Goal: Obtain resource: Obtain resource

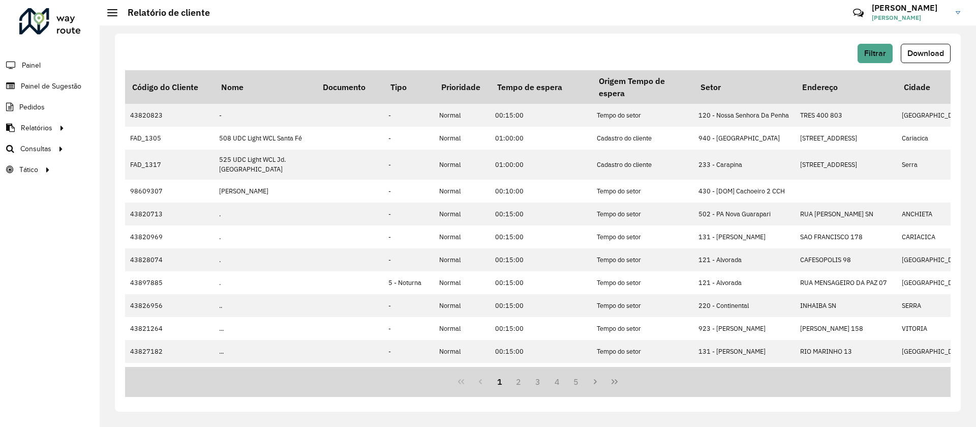
scroll to position [232, 0]
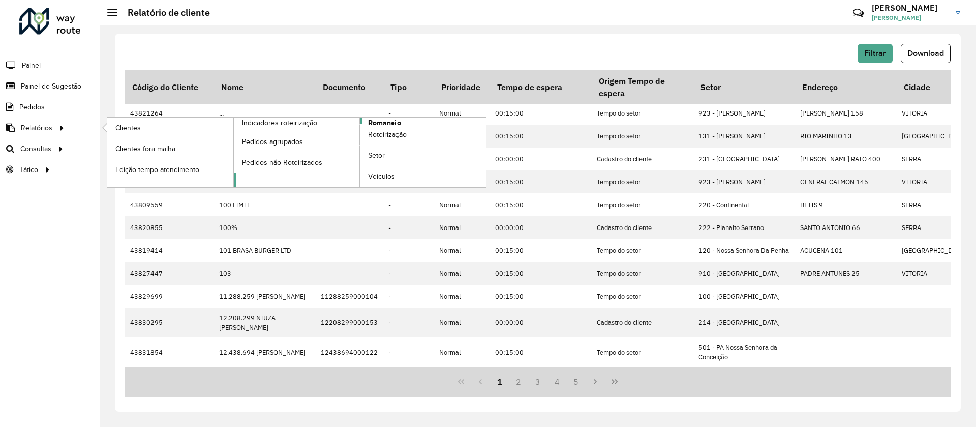
click at [392, 123] on span "Romaneio" at bounding box center [384, 122] width 33 height 11
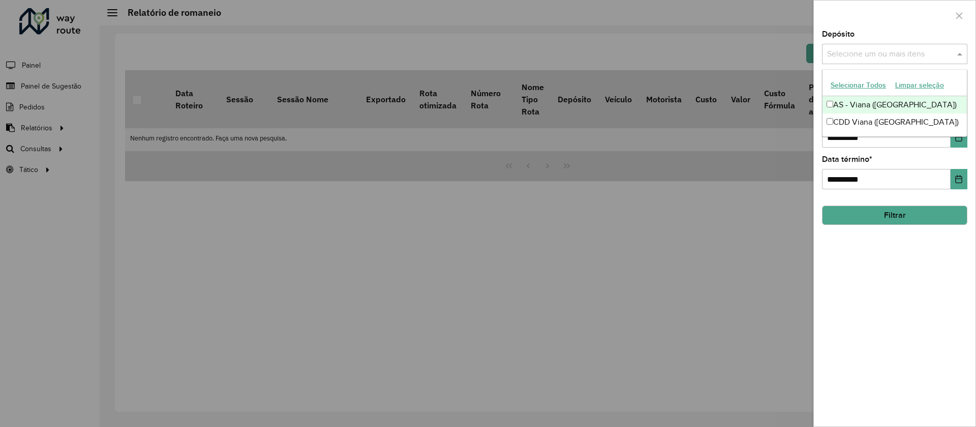
click at [895, 56] on input "text" at bounding box center [890, 54] width 130 height 12
click at [865, 118] on div "CDD Viana ([GEOGRAPHIC_DATA])" at bounding box center [895, 121] width 144 height 17
click at [855, 104] on div "AS - Viana ([GEOGRAPHIC_DATA])" at bounding box center [895, 104] width 144 height 17
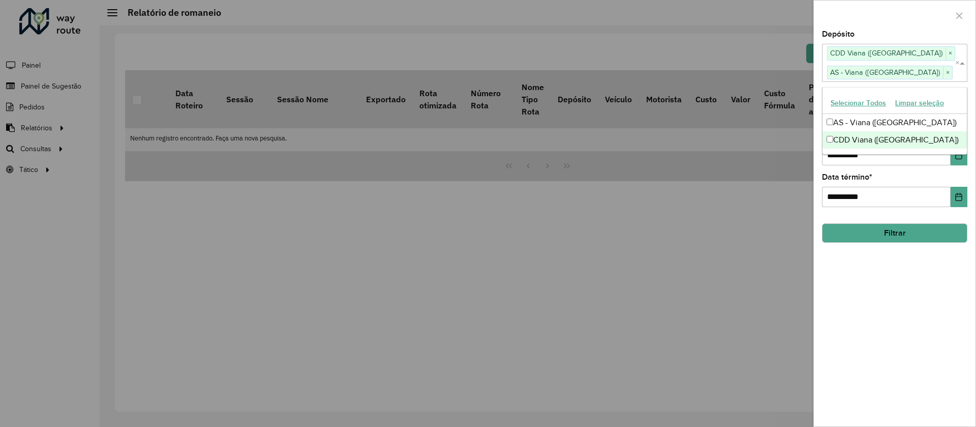
click at [859, 279] on div "**********" at bounding box center [895, 229] width 162 height 396
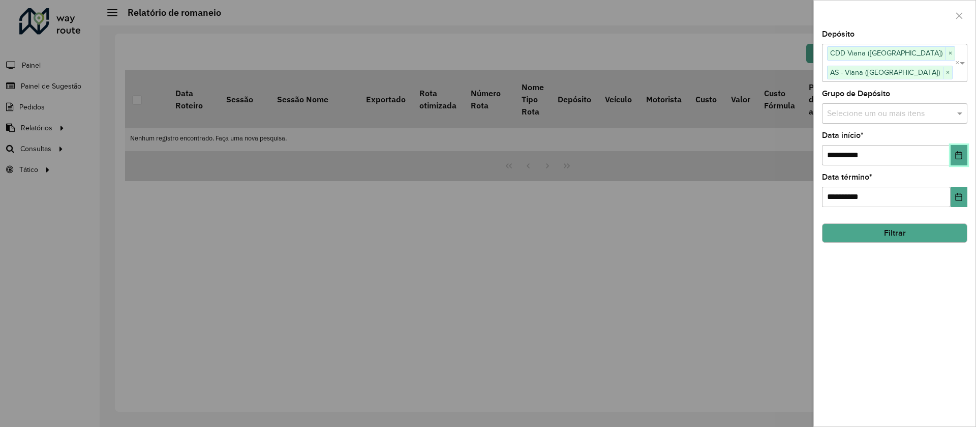
click at [953, 162] on button "Choose Date" at bounding box center [959, 155] width 17 height 20
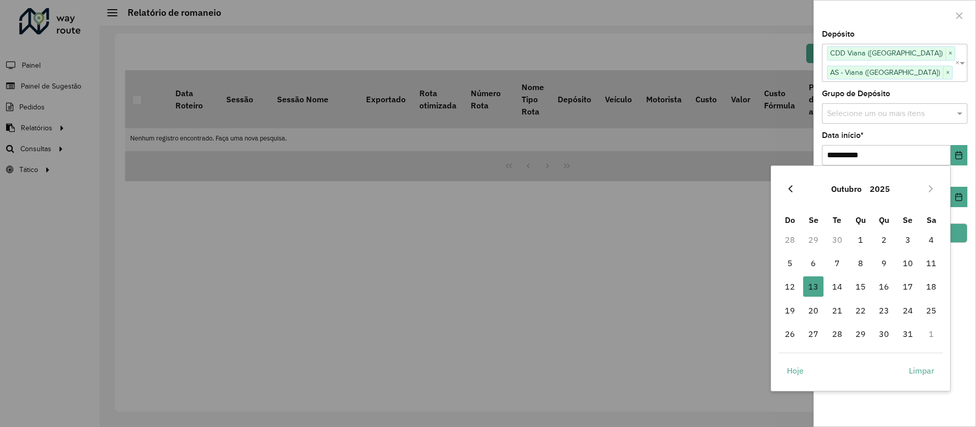
click at [794, 192] on icon "Previous Month" at bounding box center [791, 189] width 8 height 8
click at [886, 336] on span "28" at bounding box center [884, 333] width 20 height 20
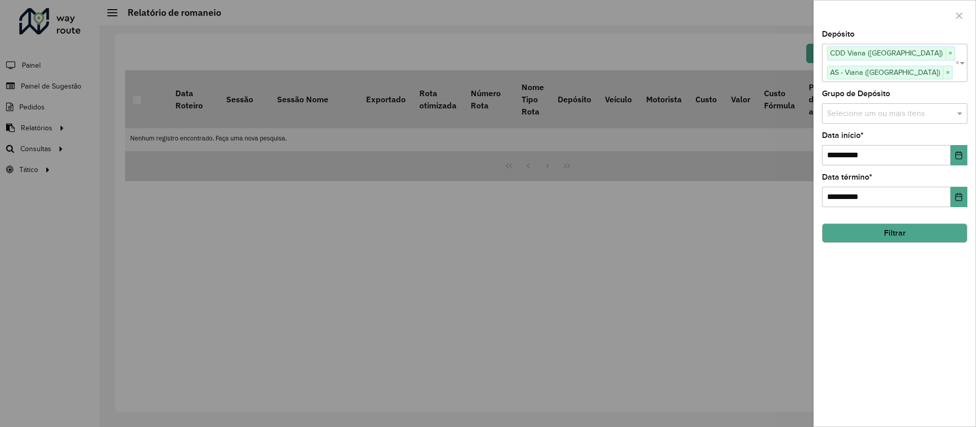
click at [899, 232] on button "Filtrar" at bounding box center [894, 232] width 145 height 19
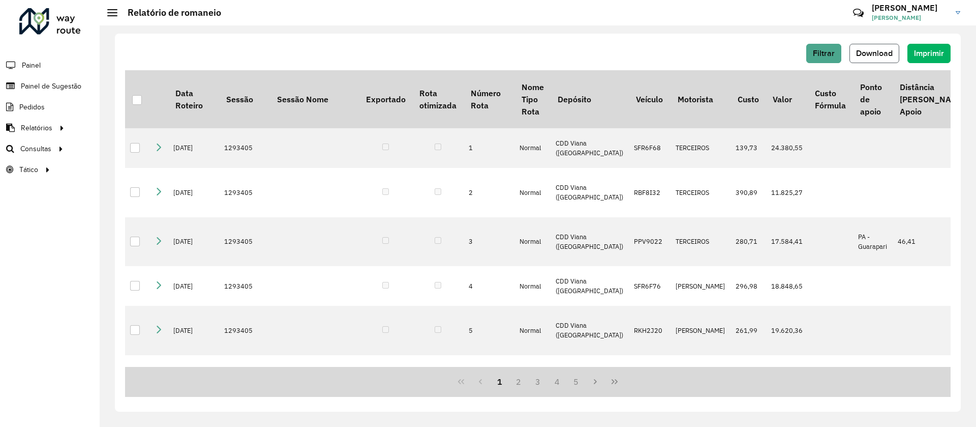
click at [876, 50] on span "Download" at bounding box center [874, 53] width 37 height 9
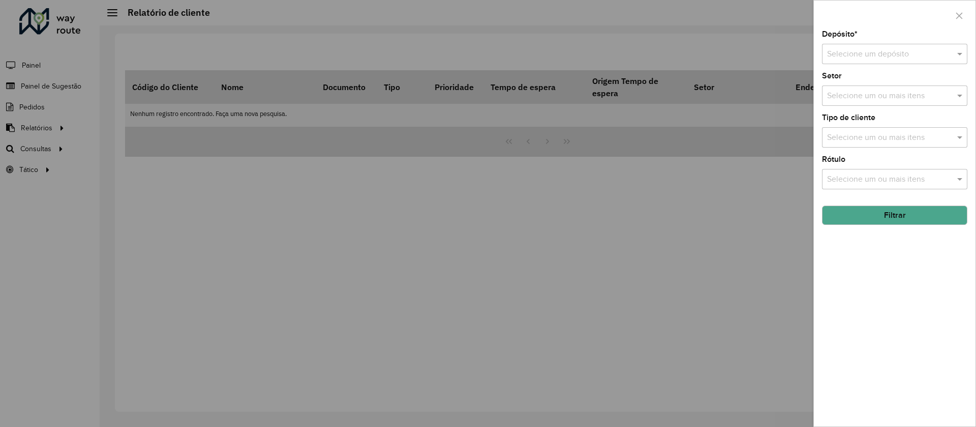
click at [479, 107] on div at bounding box center [488, 213] width 976 height 427
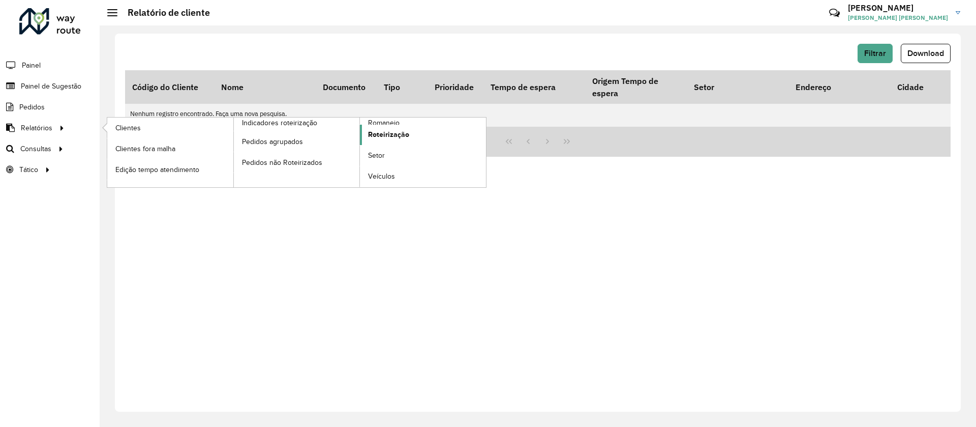
click at [379, 128] on link "Roteirização" at bounding box center [423, 135] width 126 height 20
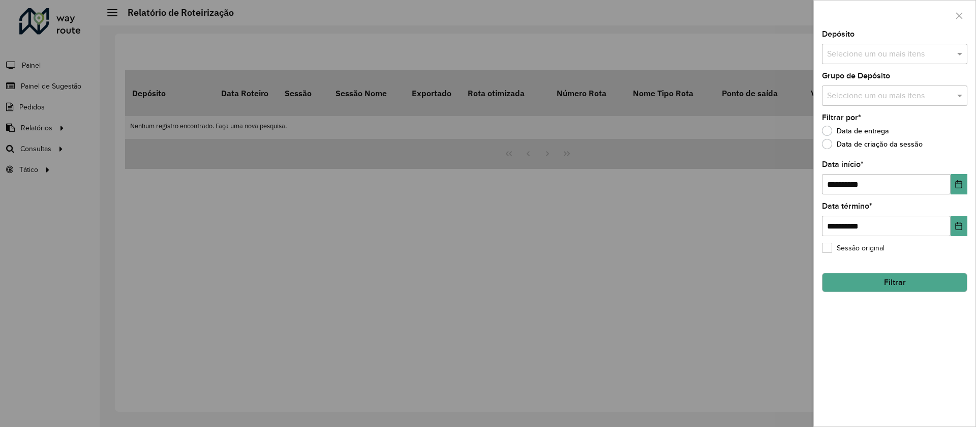
click at [862, 47] on div "Selecione um ou mais itens" at bounding box center [894, 54] width 145 height 20
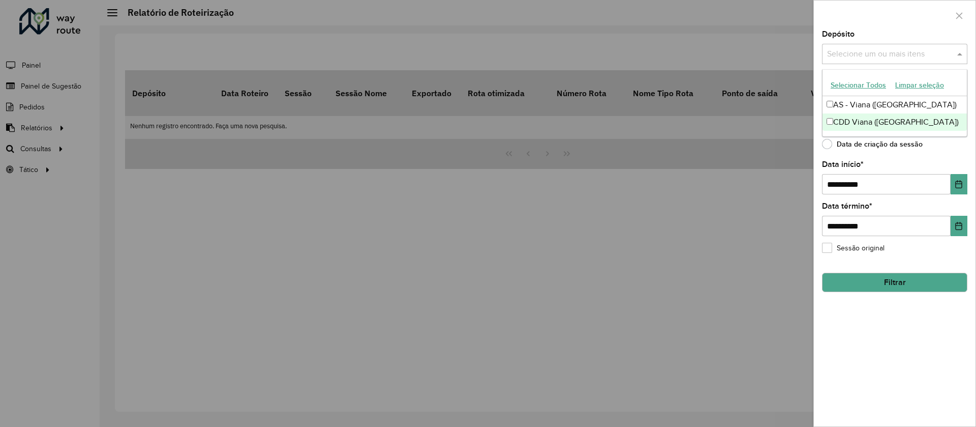
click at [859, 117] on div "CDD Viana ([GEOGRAPHIC_DATA])" at bounding box center [895, 121] width 144 height 17
click at [926, 157] on div "**********" at bounding box center [895, 229] width 162 height 396
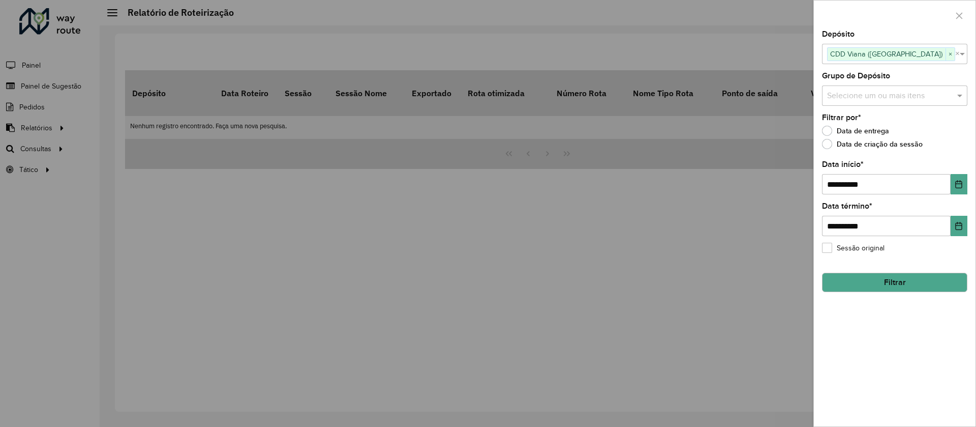
click at [956, 54] on input "text" at bounding box center [956, 54] width 0 height 12
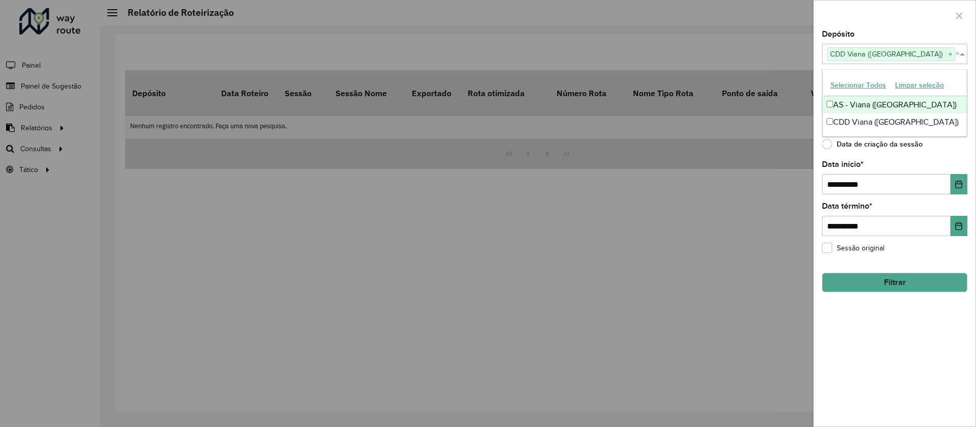
click at [857, 110] on div "AS - Viana ([GEOGRAPHIC_DATA])" at bounding box center [895, 104] width 144 height 17
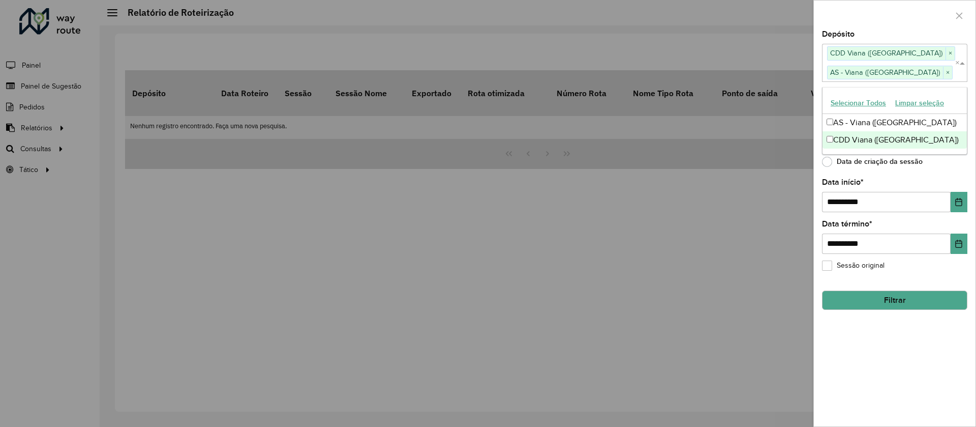
click at [940, 171] on div "**********" at bounding box center [895, 229] width 162 height 396
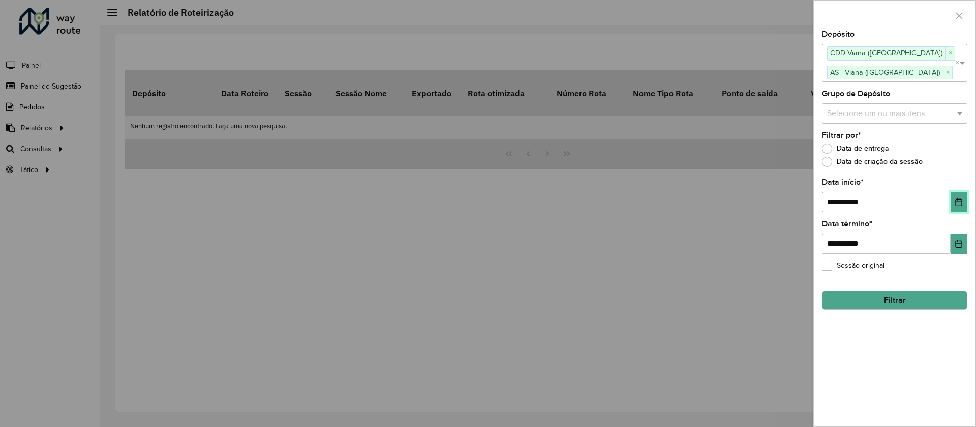
click at [959, 204] on icon "Choose Date" at bounding box center [959, 202] width 8 height 8
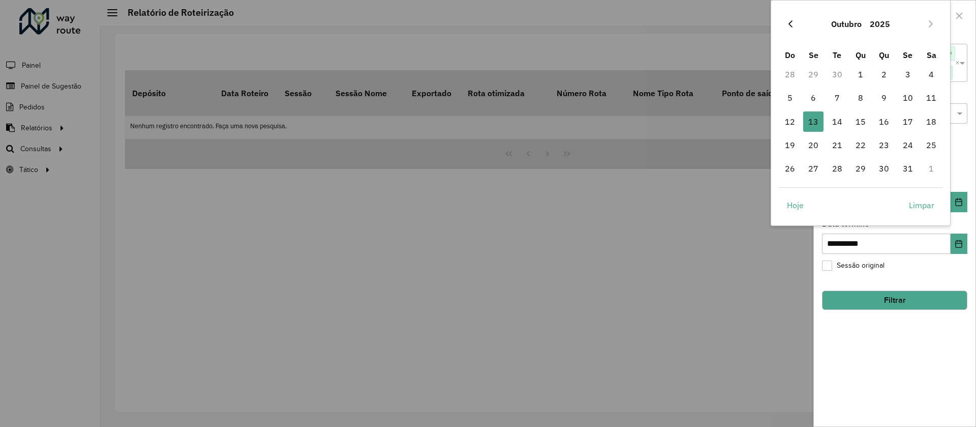
click at [792, 25] on icon "Previous Month" at bounding box center [791, 24] width 8 height 8
click at [929, 143] on span "23" at bounding box center [932, 145] width 20 height 20
type input "**********"
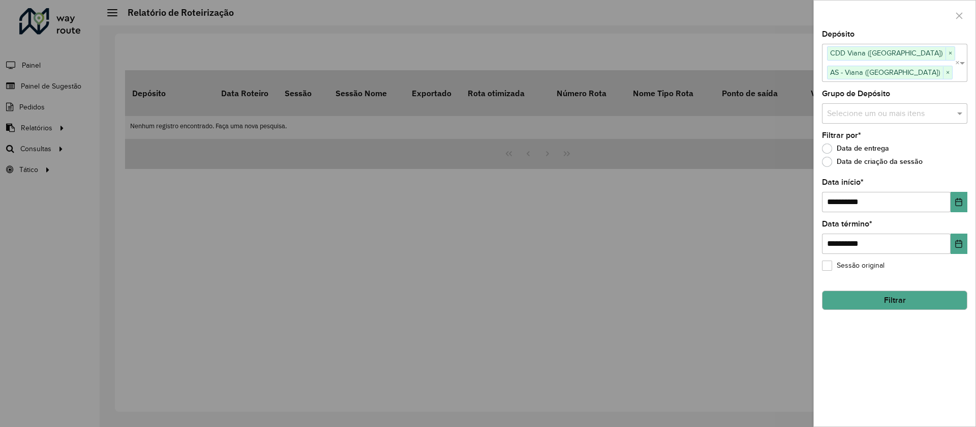
click at [903, 296] on button "Filtrar" at bounding box center [894, 299] width 145 height 19
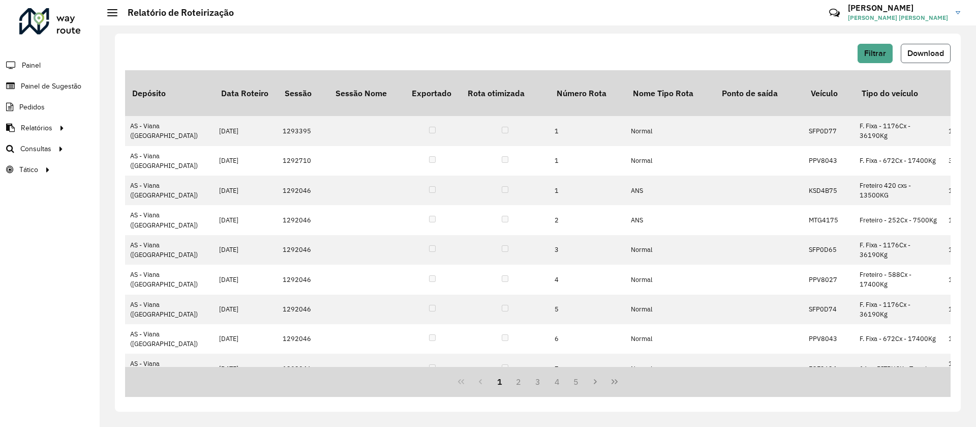
click at [908, 52] on span "Download" at bounding box center [926, 53] width 37 height 9
click at [935, 56] on span "Download" at bounding box center [926, 53] width 37 height 9
